Goal: Information Seeking & Learning: Learn about a topic

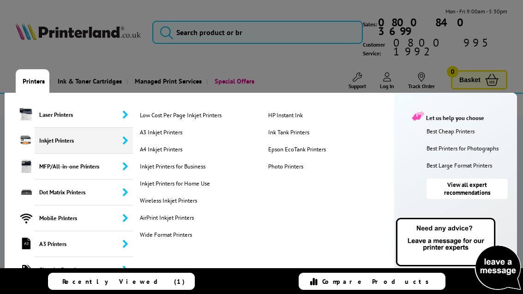
click at [149, 145] on link "A4 Inkjet Printers" at bounding box center [200, 149] width 125 height 8
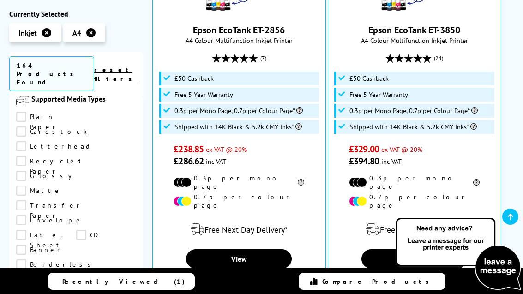
scroll to position [1030, 0]
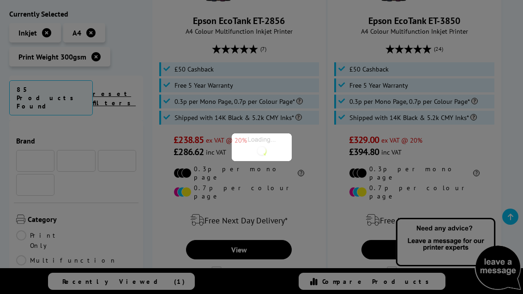
scroll to position [1030, 0]
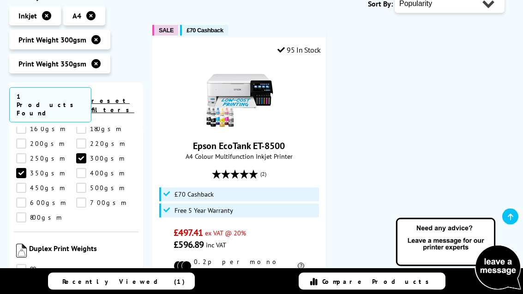
scroll to position [165, 0]
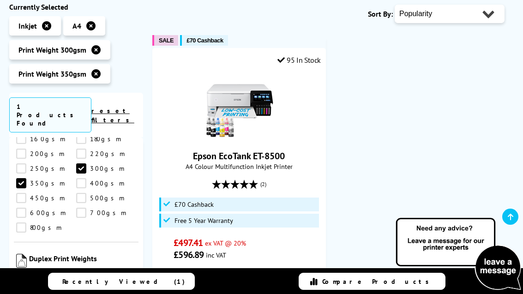
click at [205, 150] on link "Epson EcoTank ET-8500" at bounding box center [239, 156] width 92 height 12
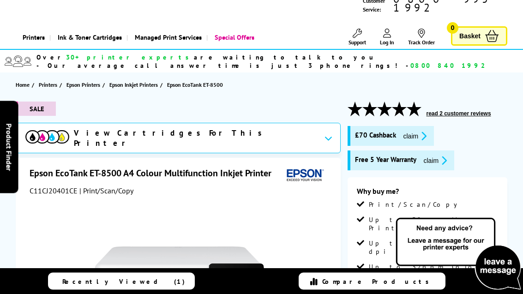
scroll to position [46, 0]
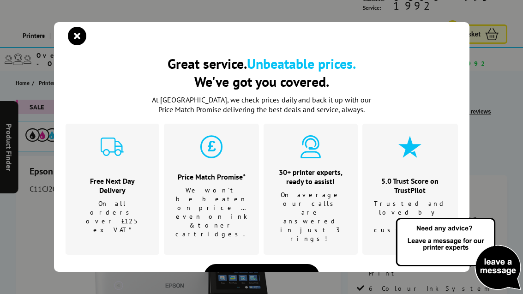
click at [82, 45] on icon "close modal" at bounding box center [77, 36] width 18 height 18
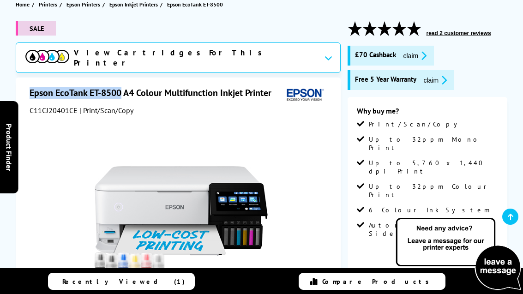
scroll to position [124, 0]
click at [472, 120] on li "Print/Scan/Copy" at bounding box center [428, 127] width 142 height 15
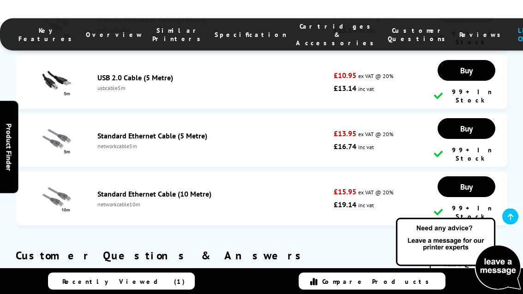
scroll to position [4923, 0]
